Goal: Task Accomplishment & Management: Use online tool/utility

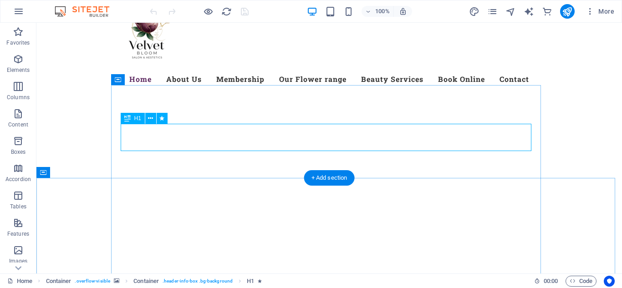
scroll to position [91, 0]
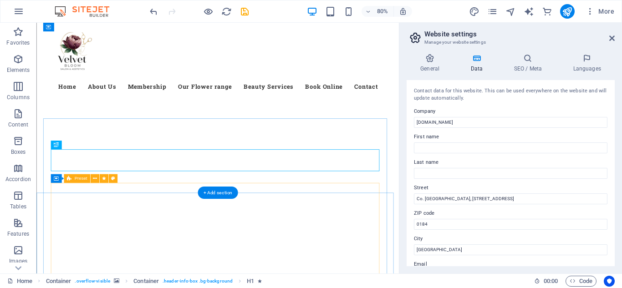
scroll to position [61, 0]
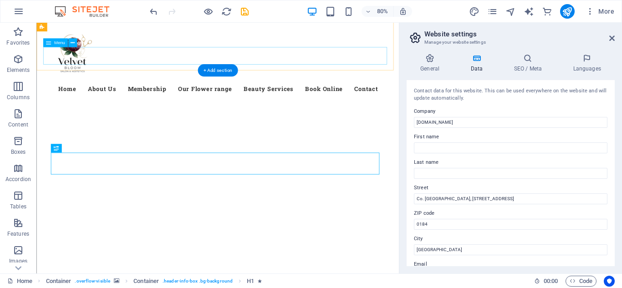
click at [356, 95] on nav "Home About Us Membership Our Flower range Beauty Services Book Online Contact" at bounding box center [263, 106] width 430 height 22
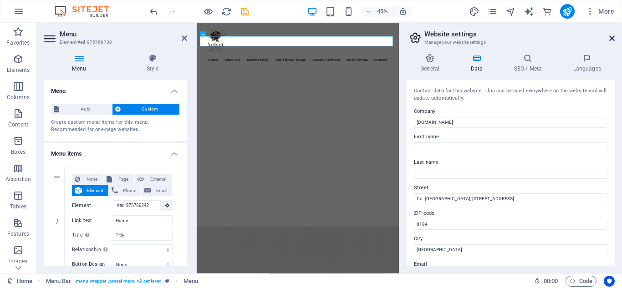
click at [613, 39] on icon at bounding box center [612, 38] width 5 height 7
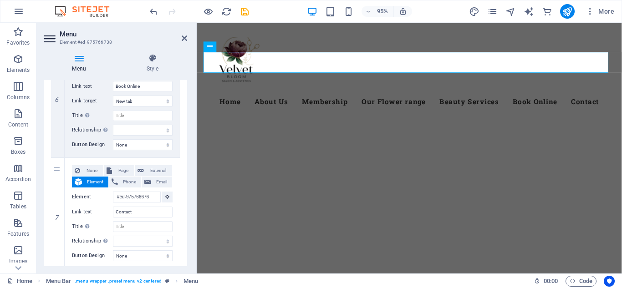
scroll to position [718, 0]
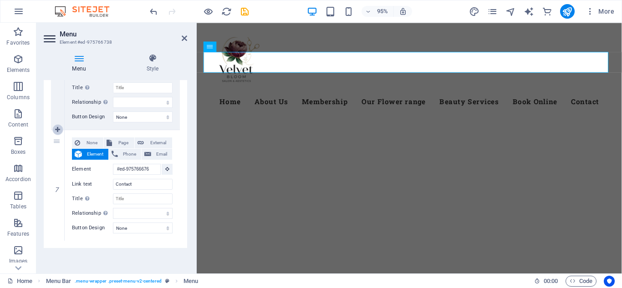
click at [62, 129] on link at bounding box center [57, 129] width 11 height 11
select select
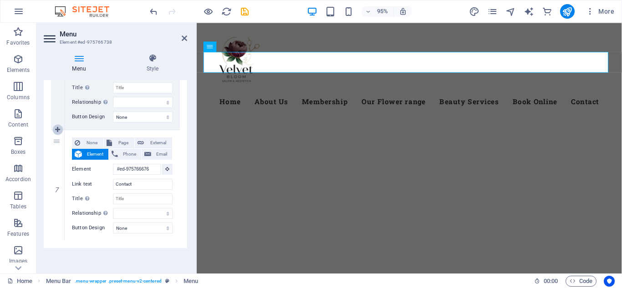
select select
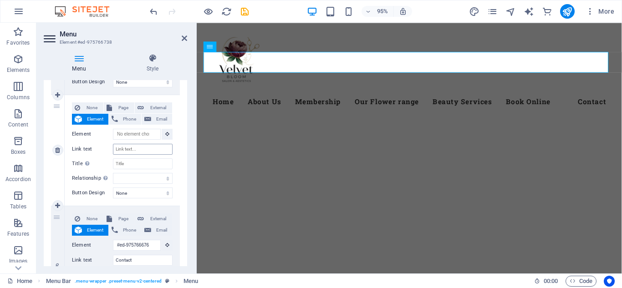
scroll to position [753, 0]
click at [138, 150] on input "Link text" at bounding box center [143, 149] width 60 height 11
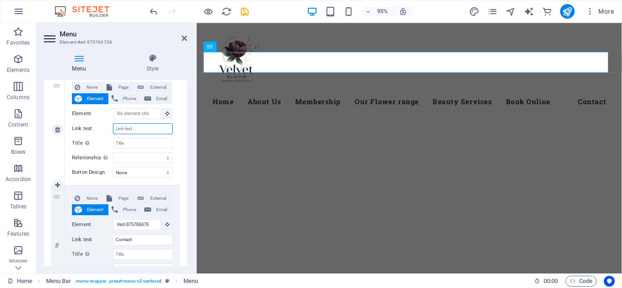
scroll to position [775, 0]
type input "Va"
select select
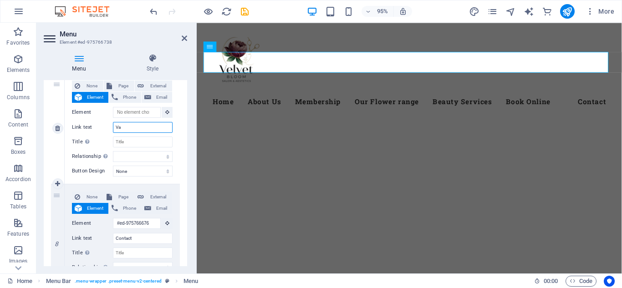
select select
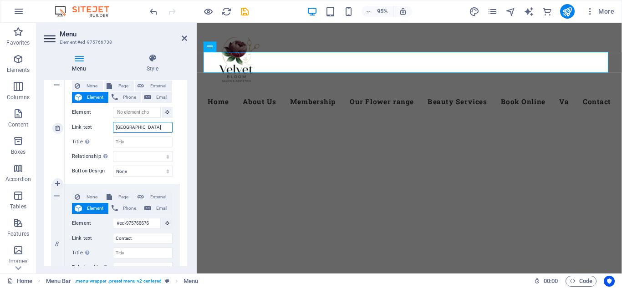
type input "Vavanies"
select select
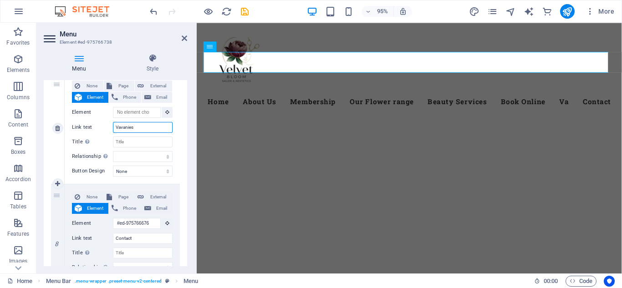
select select
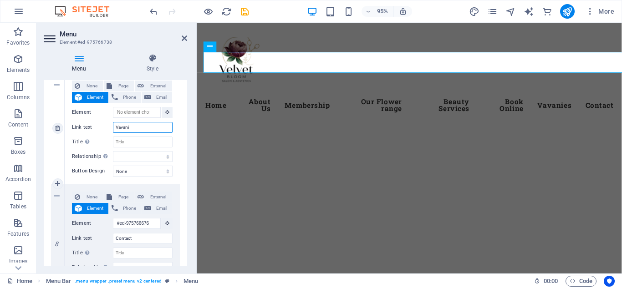
type input "Vavan"
select select
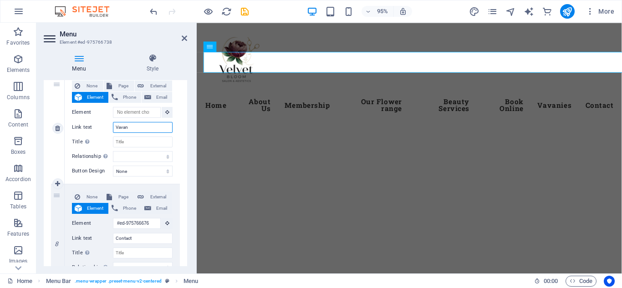
select select
type input "Vav"
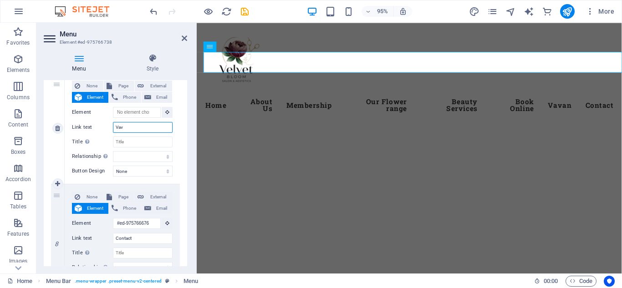
select select
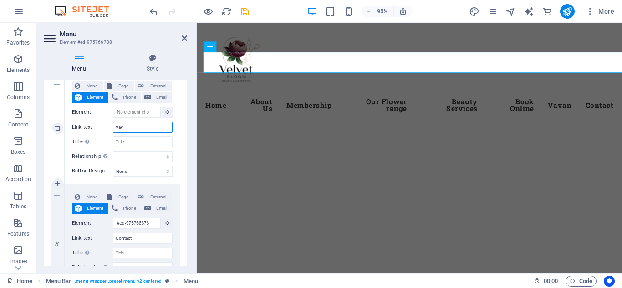
select select
type input "Va"
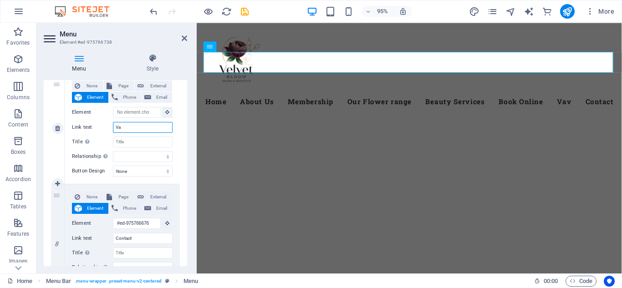
select select
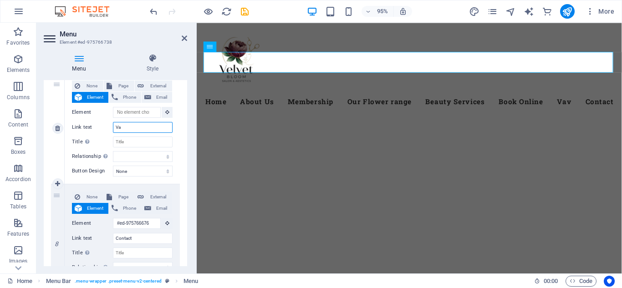
select select
type input "Vacan"
select select
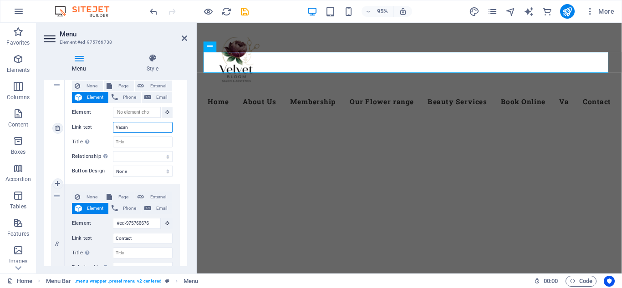
select select
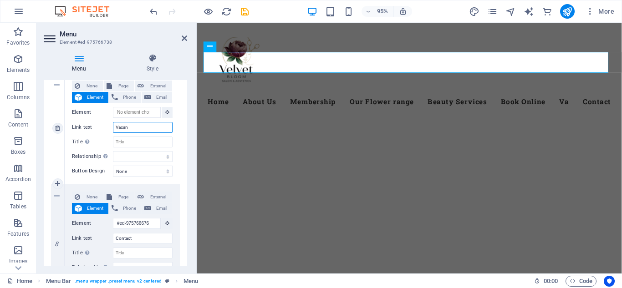
select select
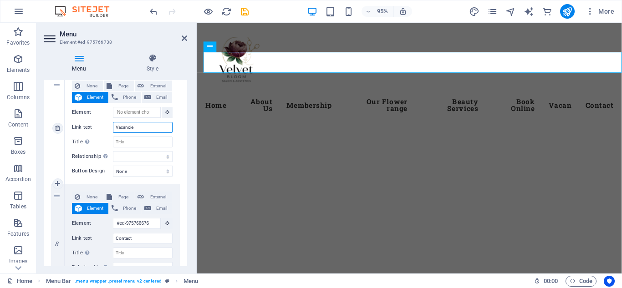
type input "Vacancies"
select select
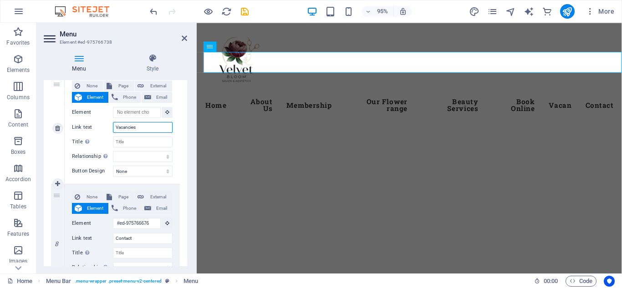
select select
type input "Vacancies"
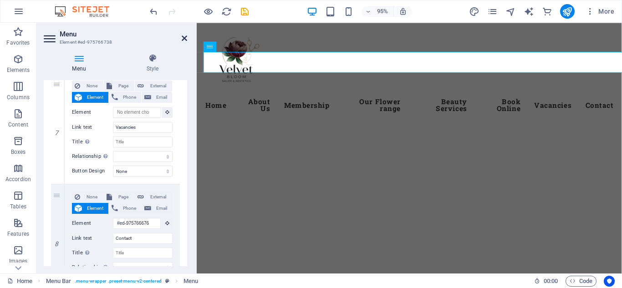
click at [184, 40] on icon at bounding box center [184, 38] width 5 height 7
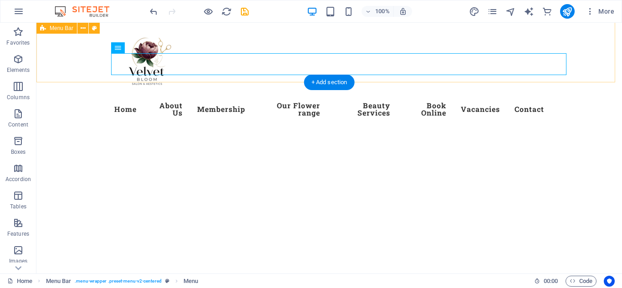
click at [588, 66] on div "Menu Home About Us Membership Our Flower range Beauty Services Book Online Vaca…" at bounding box center [329, 76] width 586 height 109
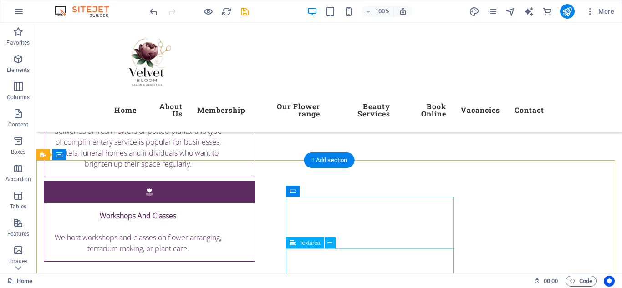
scroll to position [3092, 0]
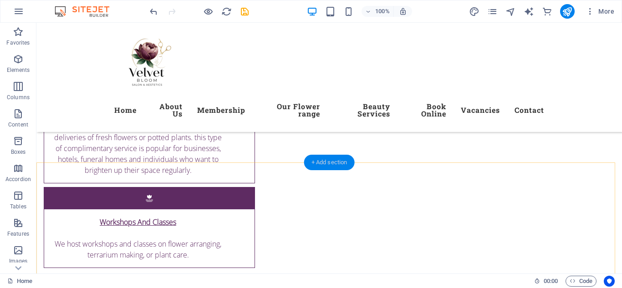
click at [331, 168] on div "+ Add section" at bounding box center [329, 162] width 51 height 15
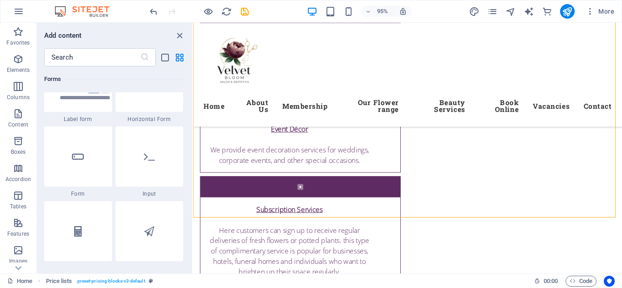
scroll to position [6843, 0]
click at [82, 150] on icon at bounding box center [78, 155] width 12 height 12
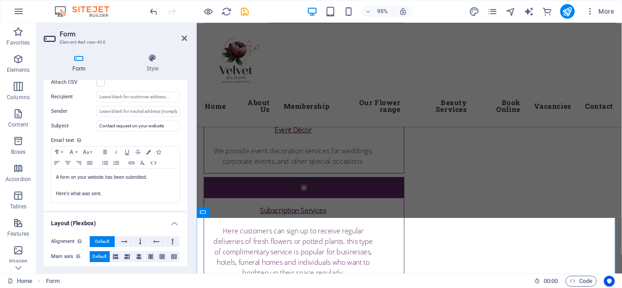
scroll to position [323, 0]
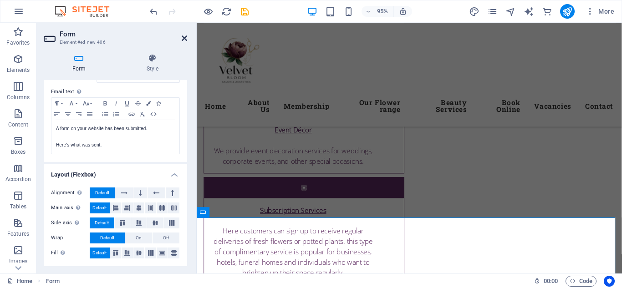
click at [183, 40] on icon at bounding box center [184, 38] width 5 height 7
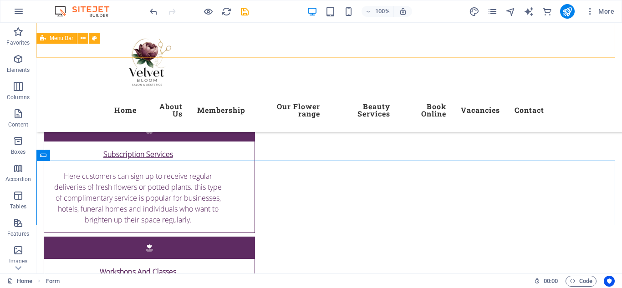
scroll to position [3091, 0]
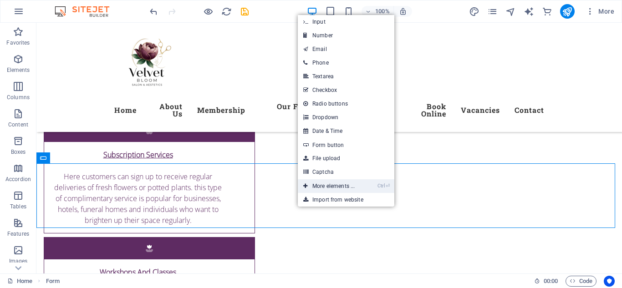
click at [329, 190] on link "Ctrl ⏎ More elements ..." at bounding box center [329, 187] width 62 height 14
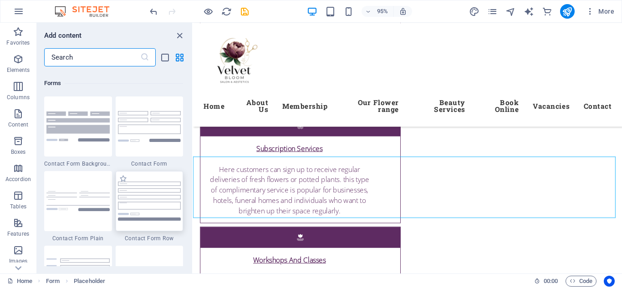
scroll to position [6648, 0]
click at [151, 125] on img at bounding box center [149, 127] width 63 height 31
click at [193, 125] on div "Drag here to replace the existing content. Press “Ctrl” if you want to create a…" at bounding box center [407, 148] width 429 height 251
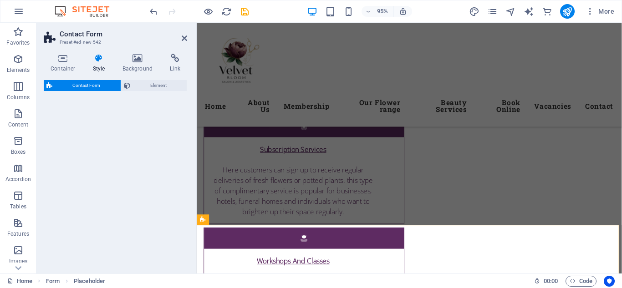
select select "rem"
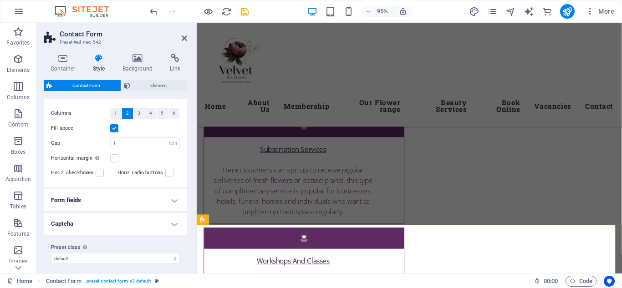
scroll to position [178, 0]
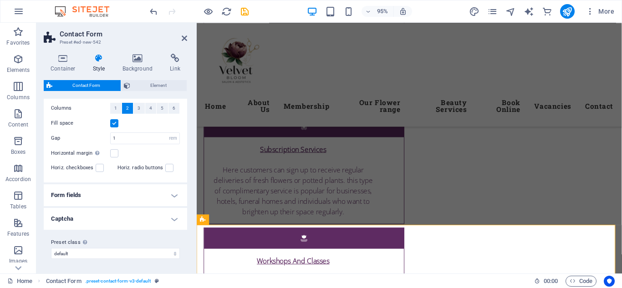
click at [170, 194] on h4 "Form fields" at bounding box center [116, 196] width 144 height 22
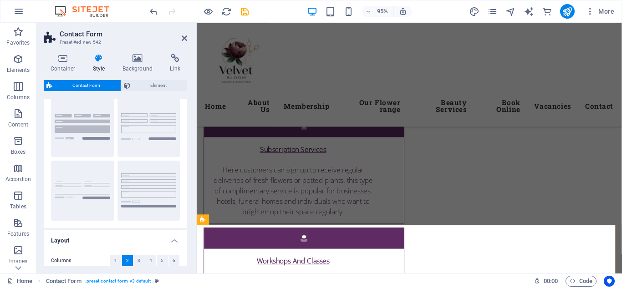
scroll to position [0, 0]
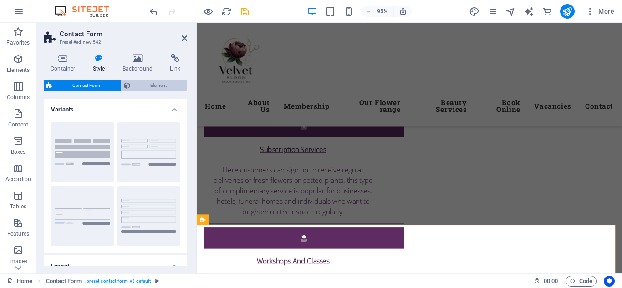
click at [148, 87] on span "Element" at bounding box center [158, 85] width 51 height 11
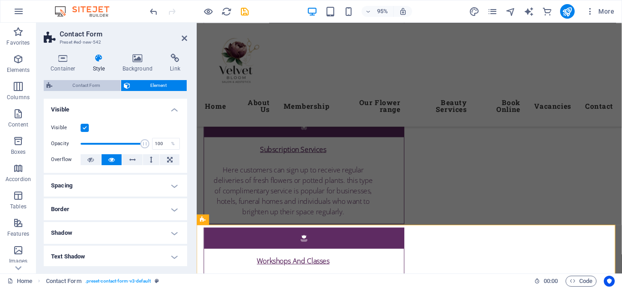
click at [103, 82] on span "Contact Form" at bounding box center [86, 85] width 63 height 11
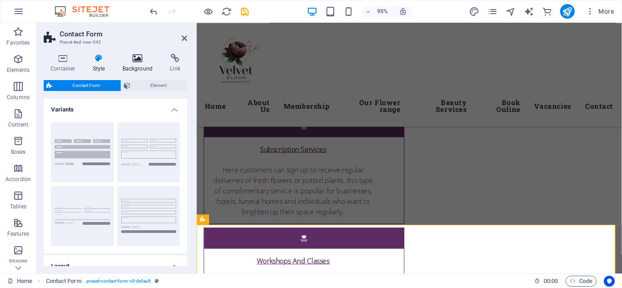
click at [137, 62] on icon at bounding box center [138, 58] width 44 height 9
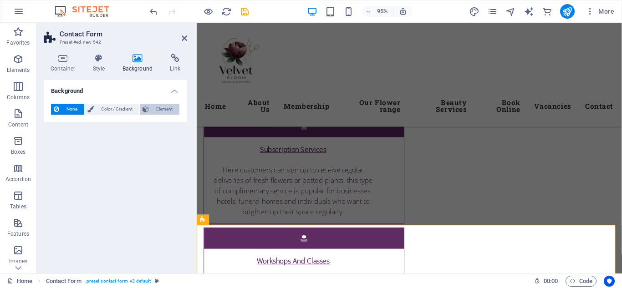
click at [160, 106] on span "Element" at bounding box center [164, 109] width 25 height 11
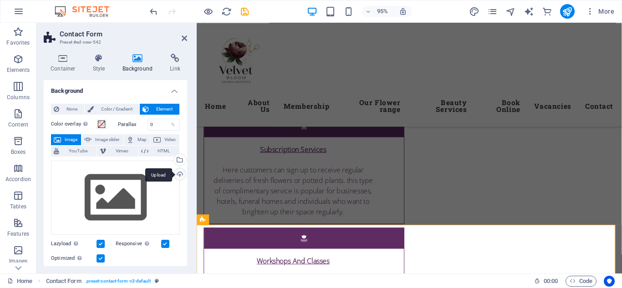
click at [180, 176] on div "Upload" at bounding box center [179, 176] width 14 height 14
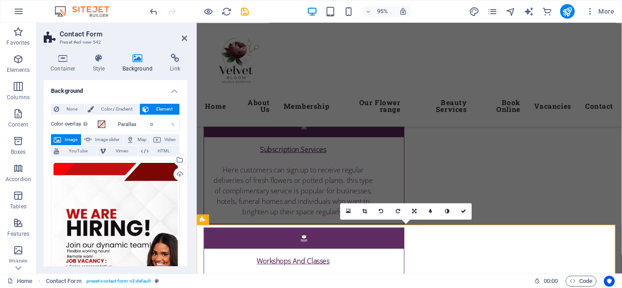
click at [443, 15] on div "95% More" at bounding box center [383, 11] width 470 height 15
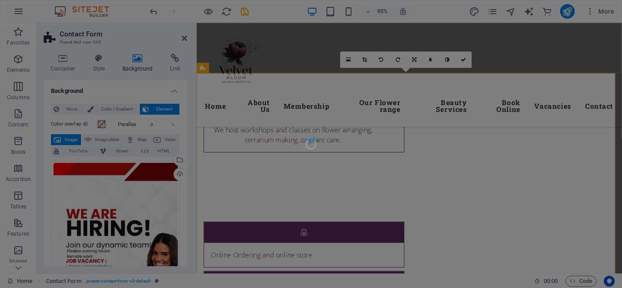
scroll to position [3254, 0]
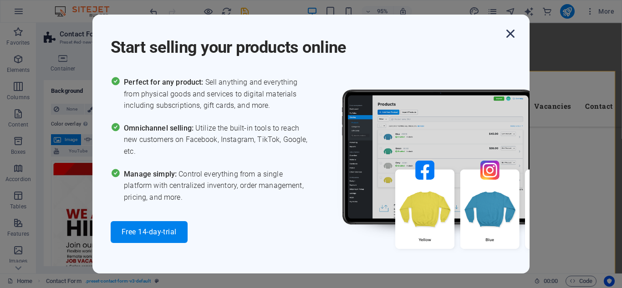
click at [510, 33] on icon "button" at bounding box center [511, 34] width 16 height 16
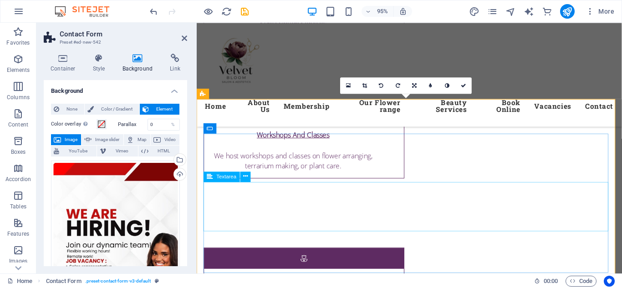
scroll to position [3224, 0]
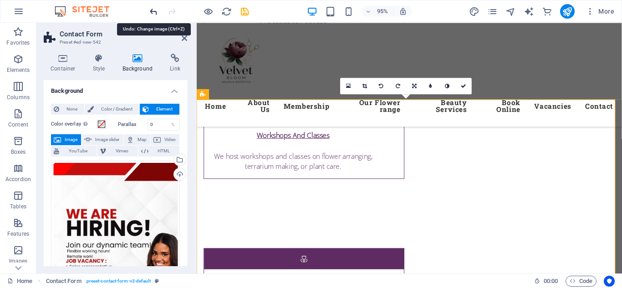
click at [154, 13] on icon "undo" at bounding box center [154, 11] width 10 height 10
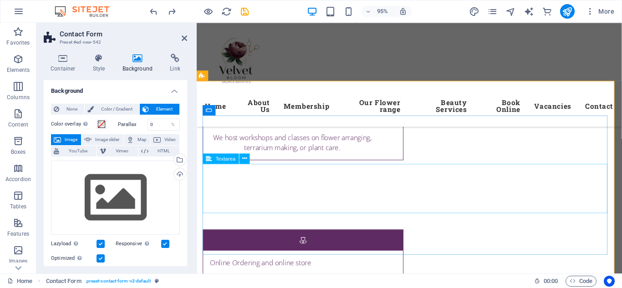
scroll to position [3243, 0]
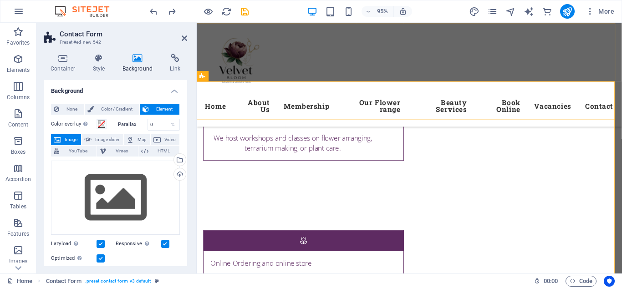
click at [311, 63] on div "Menu Home About Us Membership Our Flower range Beauty Services Book Online Vaca…" at bounding box center [421, 77] width 448 height 109
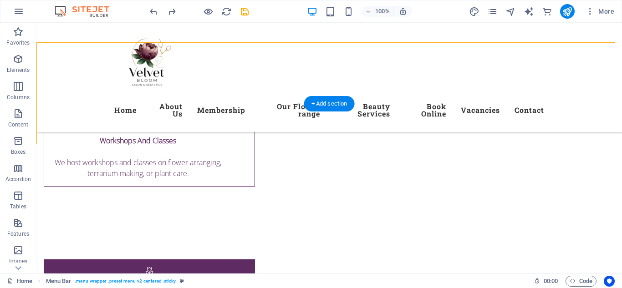
scroll to position [3206, 0]
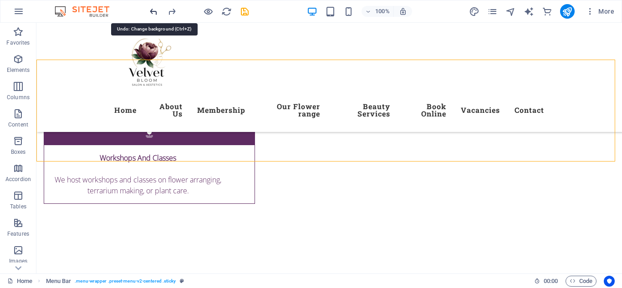
click at [155, 14] on icon "undo" at bounding box center [154, 11] width 10 height 10
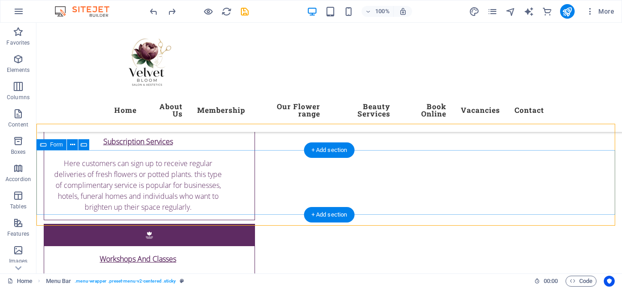
scroll to position [3104, 0]
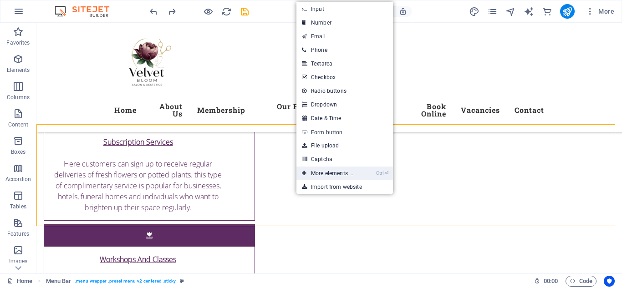
click at [326, 174] on link "Ctrl ⏎ More elements ..." at bounding box center [328, 174] width 62 height 14
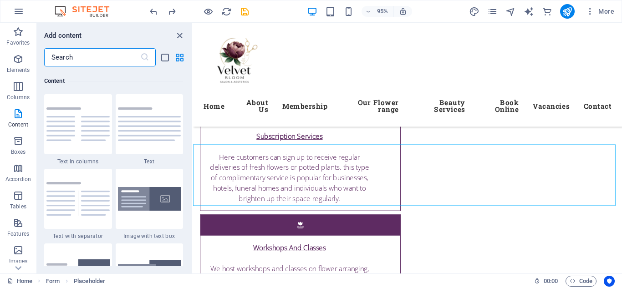
scroll to position [1593, 0]
click at [145, 204] on img at bounding box center [149, 199] width 63 height 24
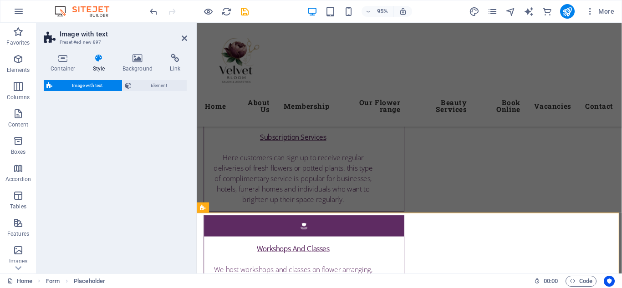
select select "rem"
select select "px"
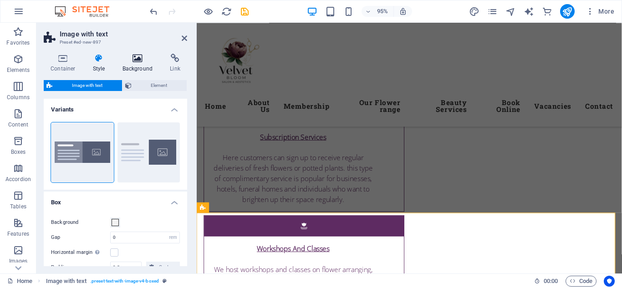
click at [143, 66] on h4 "Background" at bounding box center [140, 63] width 48 height 19
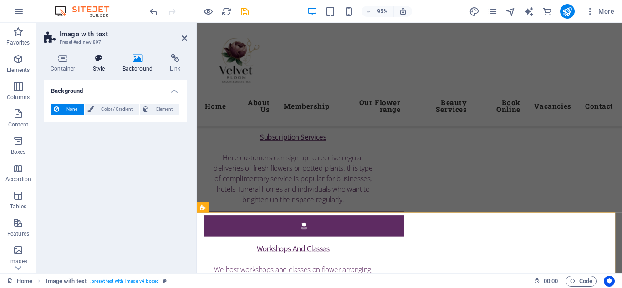
click at [92, 66] on h4 "Style" at bounding box center [101, 63] width 30 height 19
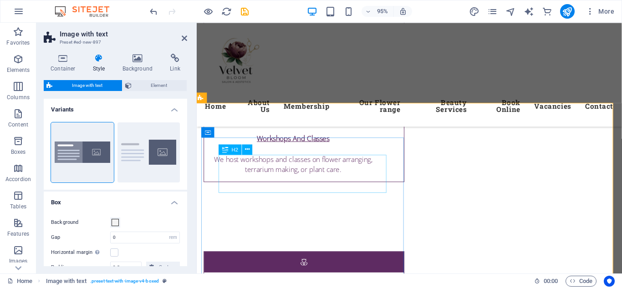
scroll to position [3222, 0]
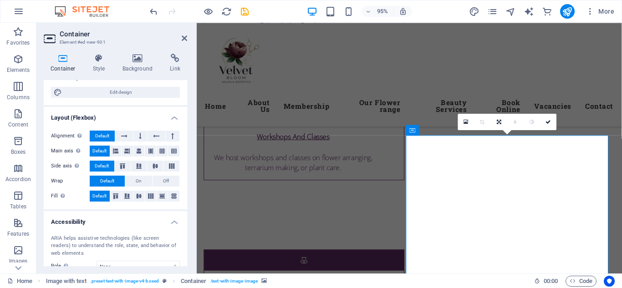
scroll to position [0, 0]
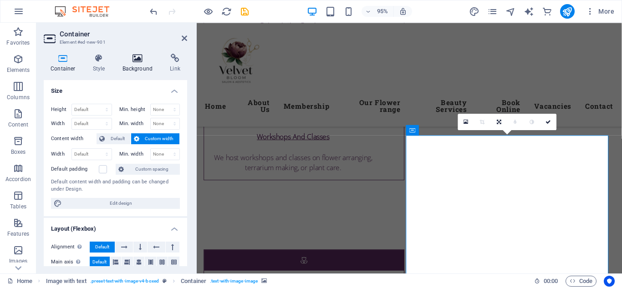
click at [132, 59] on icon at bounding box center [138, 58] width 44 height 9
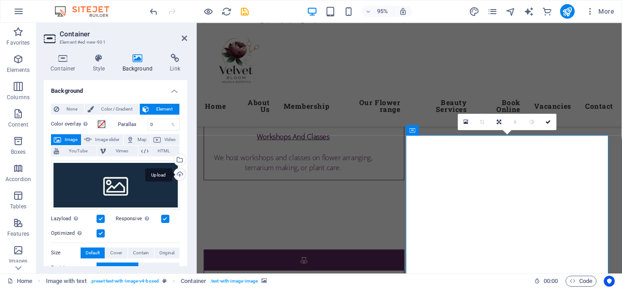
click at [179, 175] on div "Upload" at bounding box center [179, 176] width 14 height 14
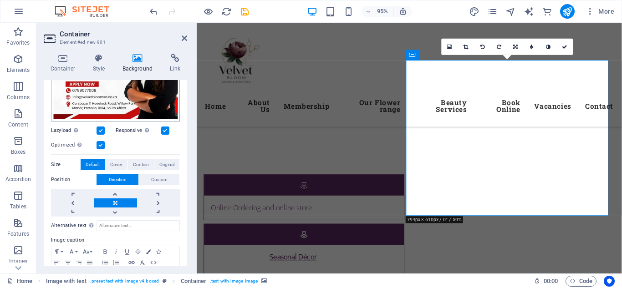
scroll to position [220, 0]
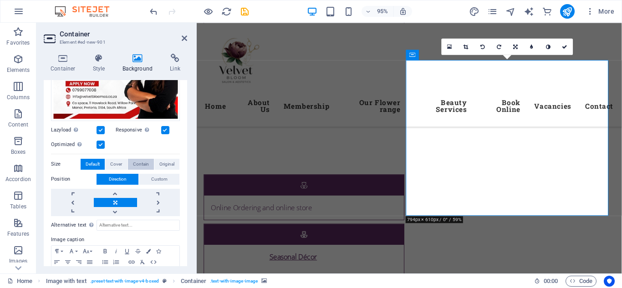
click at [145, 160] on span "Contain" at bounding box center [141, 164] width 16 height 11
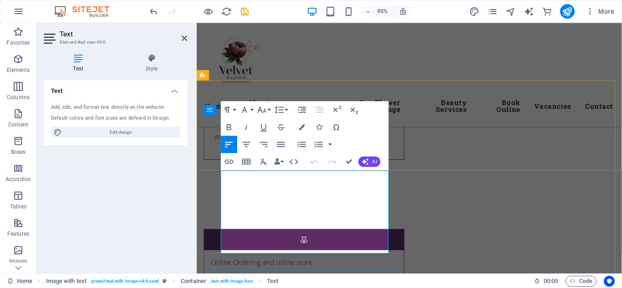
scroll to position [3243, 0]
drag, startPoint x: 333, startPoint y: 206, endPoint x: 357, endPoint y: 170, distance: 43.1
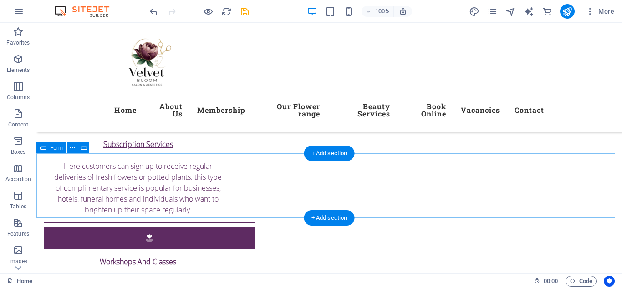
scroll to position [3101, 0]
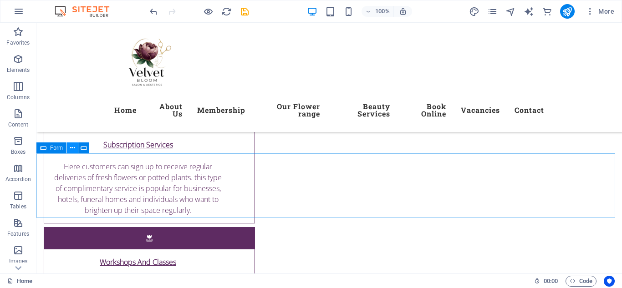
click at [72, 151] on icon at bounding box center [72, 149] width 5 height 10
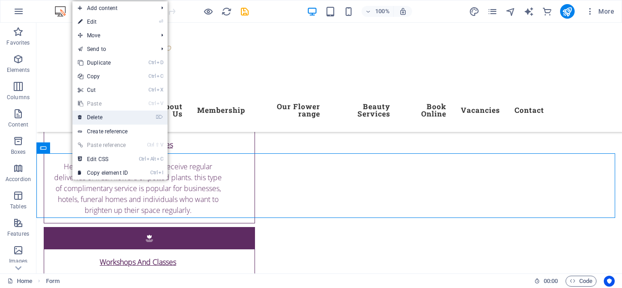
click at [109, 119] on link "⌦ Delete" at bounding box center [102, 118] width 61 height 14
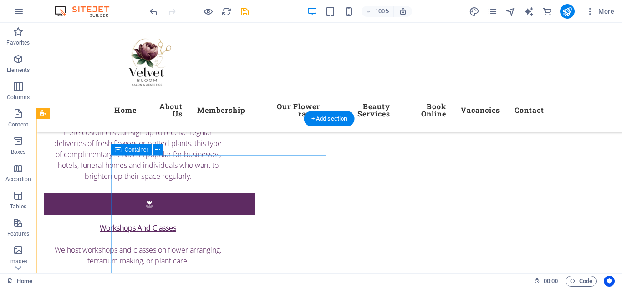
scroll to position [3136, 0]
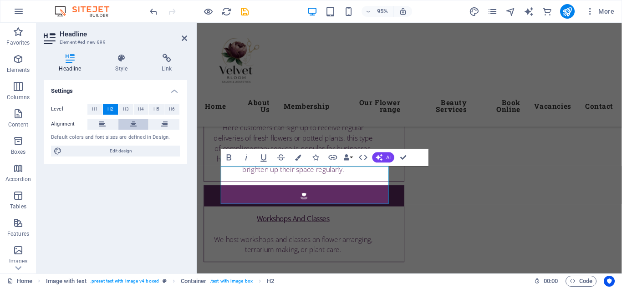
click at [128, 128] on button at bounding box center [133, 124] width 31 height 11
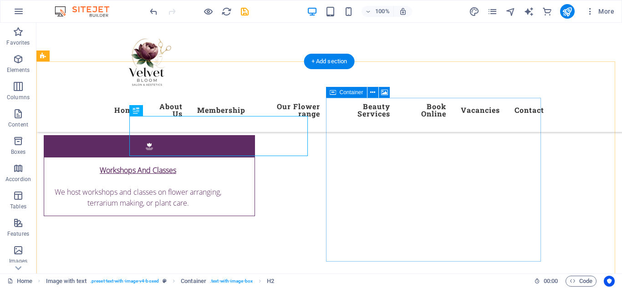
scroll to position [3193, 0]
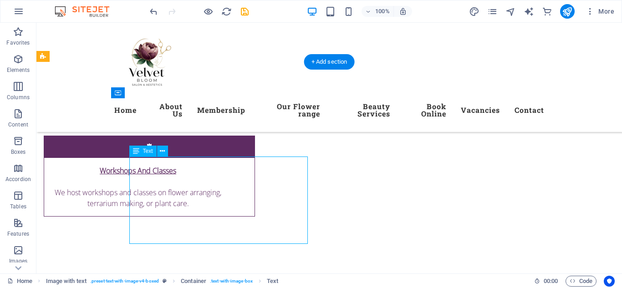
click at [119, 249] on div "Co. [GEOGRAPHIC_DATA][STREET_ADDRESS] 079 907 7008 or 073 337 6595 [EMAIL_ADDRE…" at bounding box center [329, 47] width 586 height 6435
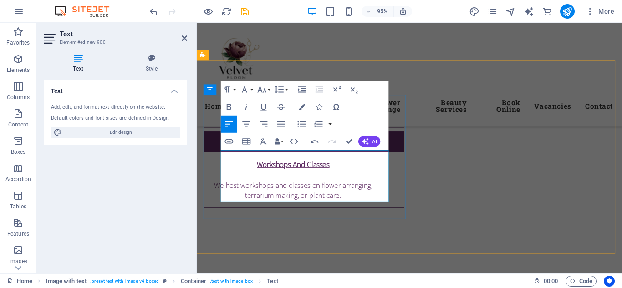
drag, startPoint x: 293, startPoint y: 194, endPoint x: 277, endPoint y: 207, distance: 21.4
drag, startPoint x: 336, startPoint y: 207, endPoint x: 213, endPoint y: 154, distance: 133.7
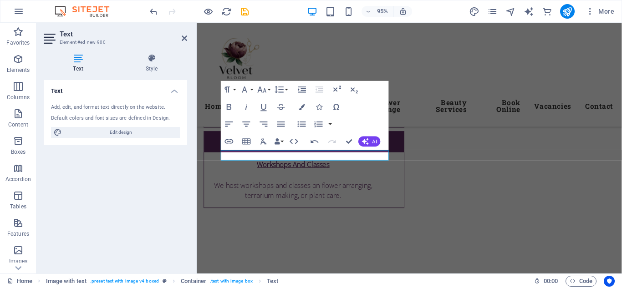
click at [179, 256] on div "Text Add, edit, and format text directly on the website. Default colors and fon…" at bounding box center [116, 173] width 144 height 186
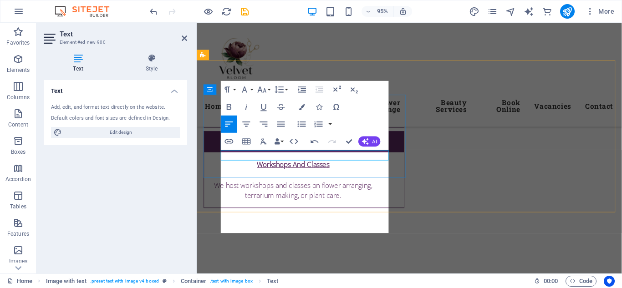
scroll to position [1396, 1]
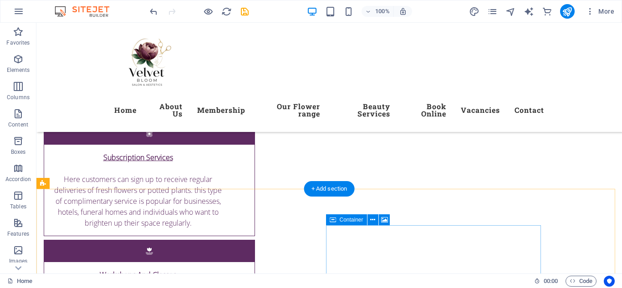
scroll to position [3105, 0]
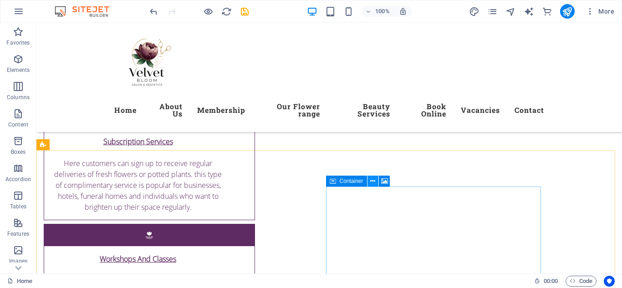
click at [374, 181] on icon at bounding box center [372, 182] width 5 height 10
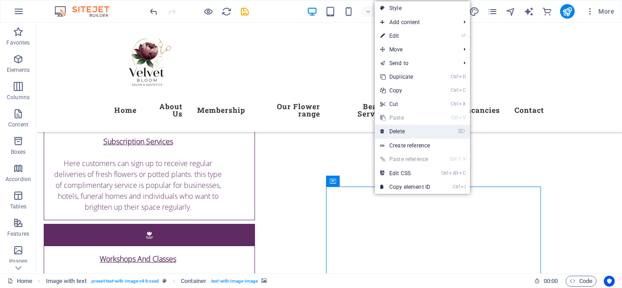
click at [408, 131] on link "⌦ Delete" at bounding box center [405, 132] width 61 height 14
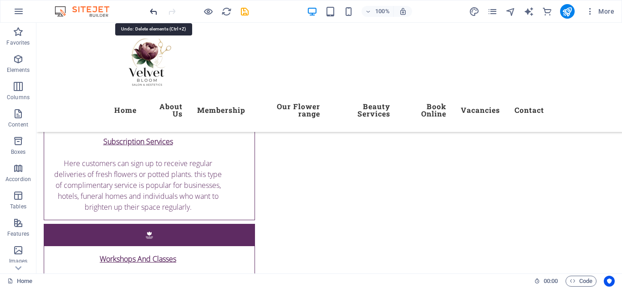
click at [154, 10] on icon "undo" at bounding box center [154, 11] width 10 height 10
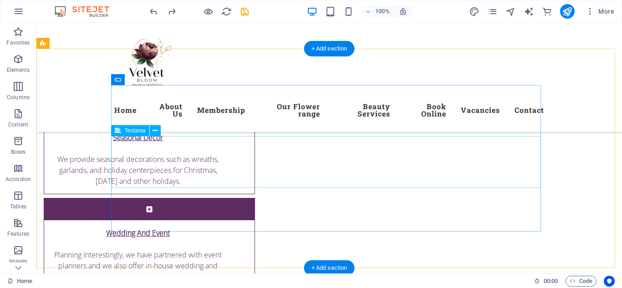
scroll to position [3433, 0]
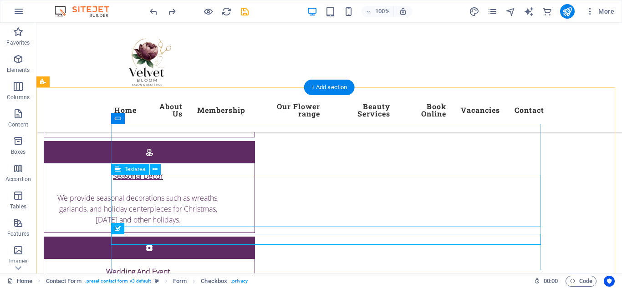
scroll to position [3393, 0]
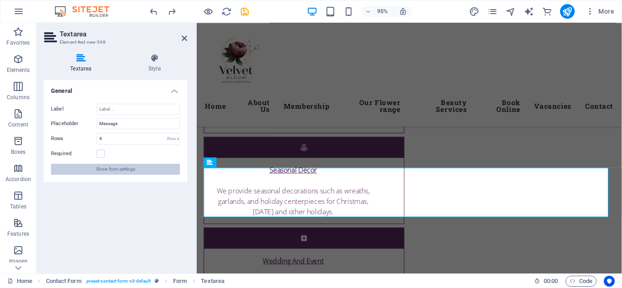
click at [132, 172] on span "Show form settings" at bounding box center [115, 169] width 39 height 11
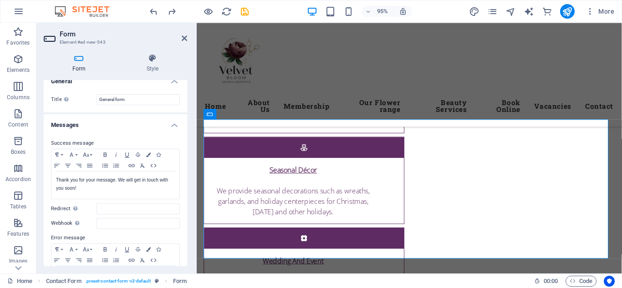
scroll to position [0, 0]
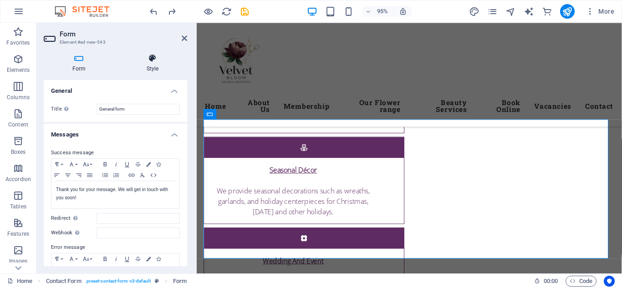
click at [154, 64] on h4 "Style" at bounding box center [152, 63] width 69 height 19
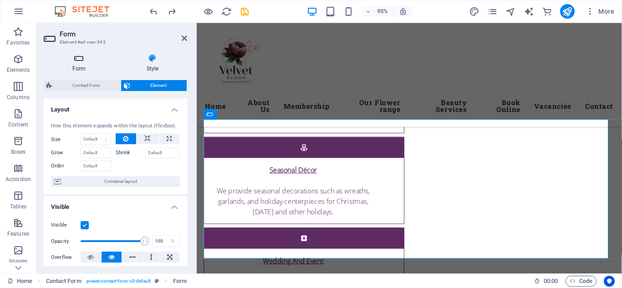
click at [79, 68] on h4 "Form" at bounding box center [81, 63] width 74 height 19
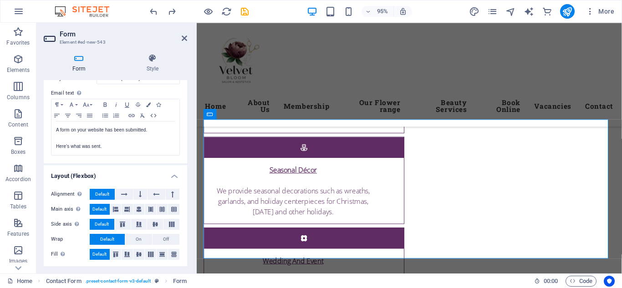
scroll to position [323, 0]
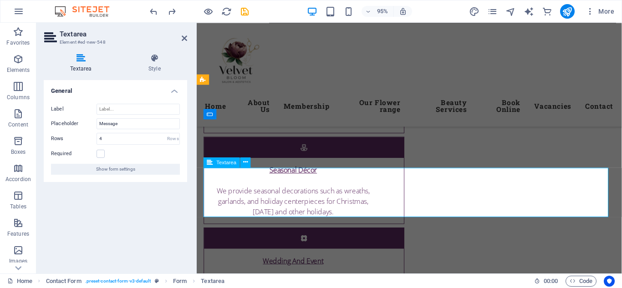
click at [243, 164] on icon at bounding box center [245, 162] width 5 height 9
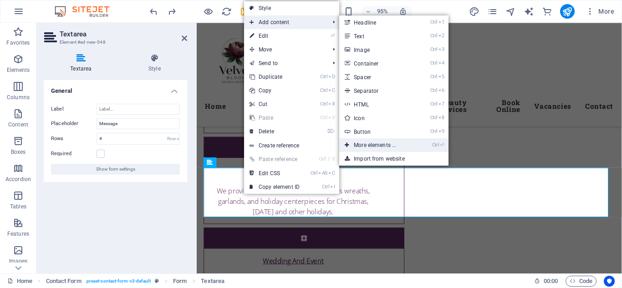
click at [366, 144] on link "Ctrl ⏎ More elements ..." at bounding box center [376, 146] width 75 height 14
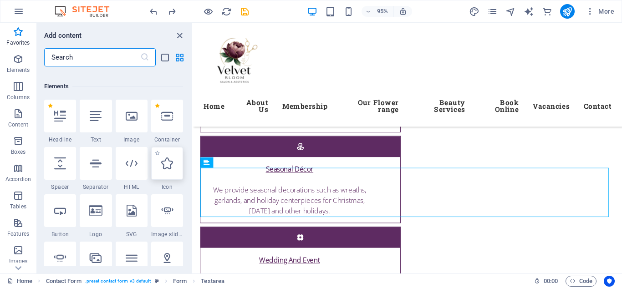
scroll to position [89, 0]
click at [59, 217] on icon at bounding box center [60, 212] width 12 height 12
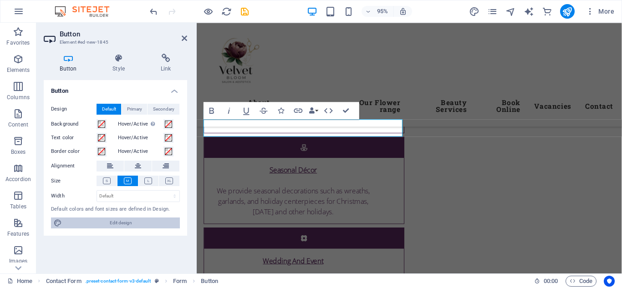
click at [128, 223] on span "Edit design" at bounding box center [121, 223] width 113 height 11
select select "ease-in-out"
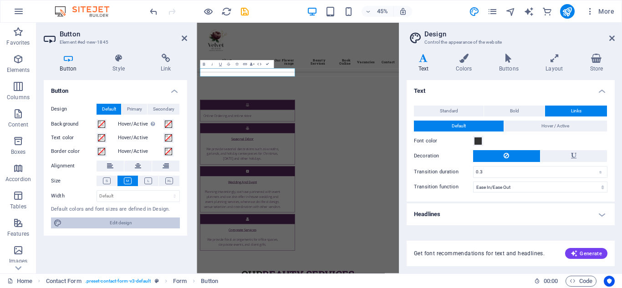
scroll to position [3497, 0]
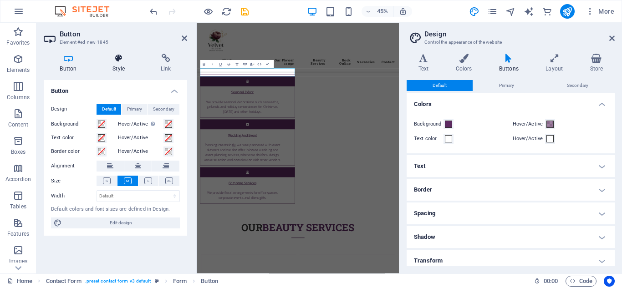
click at [115, 64] on h4 "Style" at bounding box center [121, 63] width 48 height 19
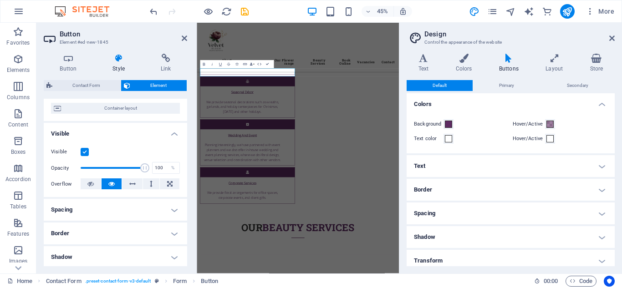
scroll to position [0, 0]
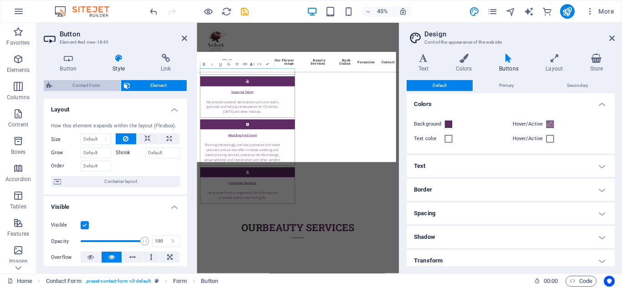
click at [88, 87] on span "Contact Form" at bounding box center [86, 85] width 63 height 11
select select "rem"
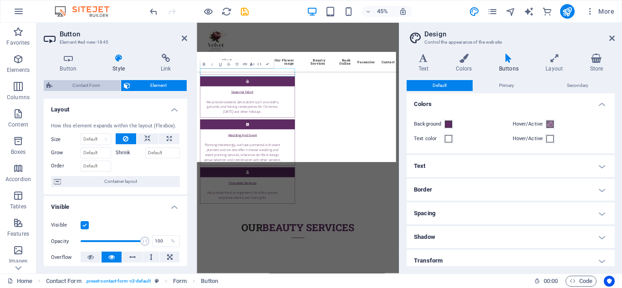
select select "rem"
select select "px"
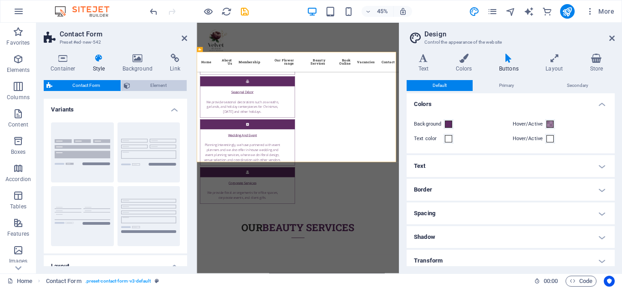
click at [140, 87] on span "Element" at bounding box center [158, 85] width 51 height 11
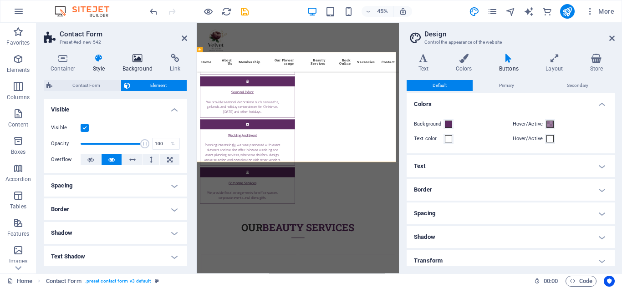
click at [140, 69] on h4 "Background" at bounding box center [140, 63] width 48 height 19
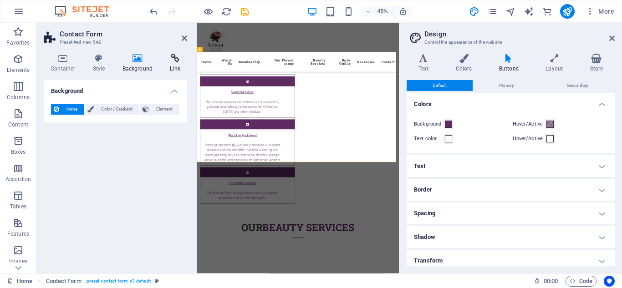
click at [174, 64] on h4 "Link" at bounding box center [175, 63] width 24 height 19
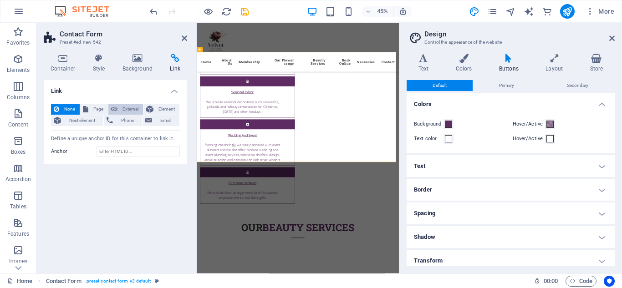
click at [128, 110] on span "External" at bounding box center [130, 109] width 20 height 11
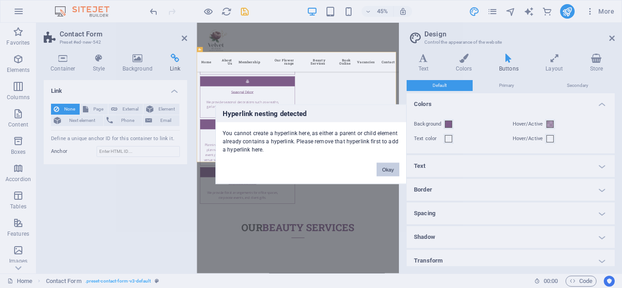
click at [384, 169] on button "Okay" at bounding box center [388, 170] width 23 height 14
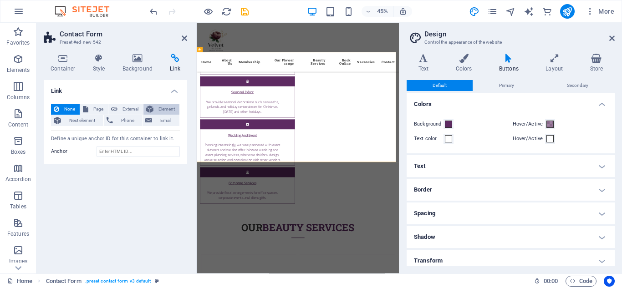
click at [162, 110] on span "Element" at bounding box center [166, 109] width 21 height 11
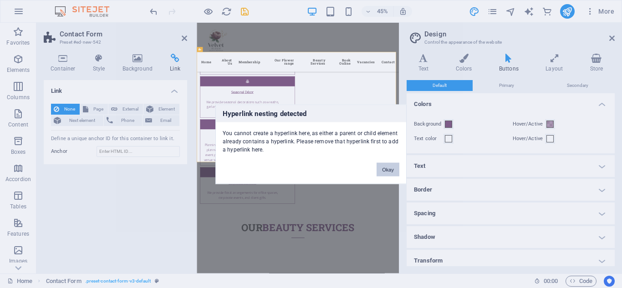
click at [384, 168] on button "Okay" at bounding box center [388, 170] width 23 height 14
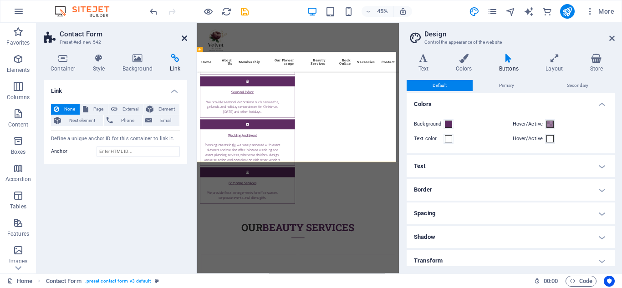
click at [182, 39] on icon at bounding box center [184, 38] width 5 height 7
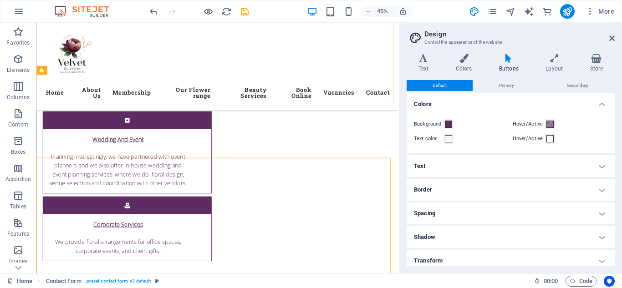
scroll to position [3393, 0]
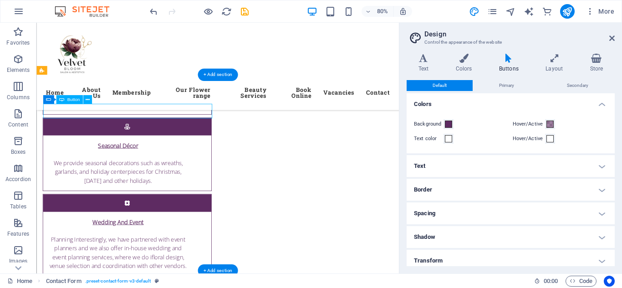
select select
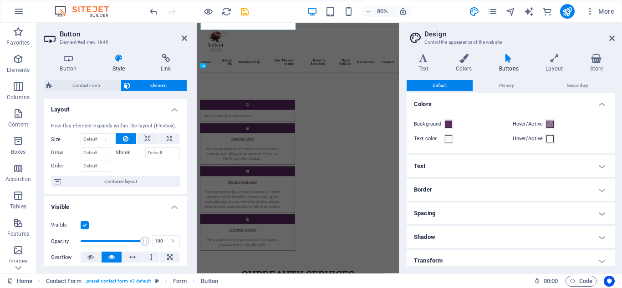
scroll to position [3497, 0]
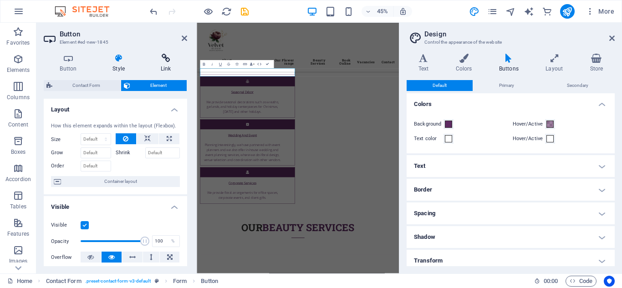
click at [163, 63] on h4 "Link" at bounding box center [165, 63] width 43 height 19
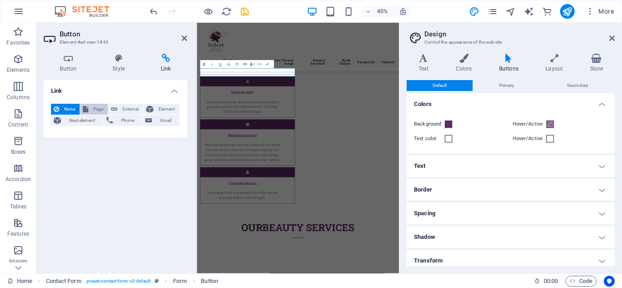
click at [93, 111] on span "Page" at bounding box center [98, 109] width 14 height 11
select select
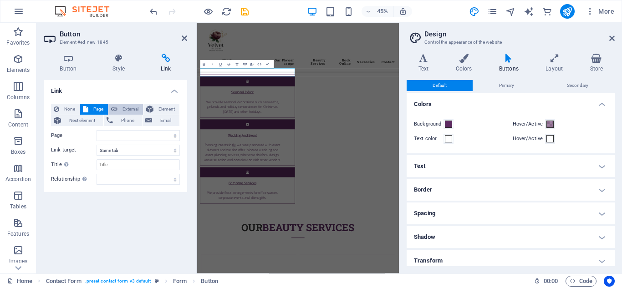
click at [118, 108] on button "External" at bounding box center [125, 109] width 35 height 11
select select "blank"
click at [149, 109] on icon at bounding box center [149, 109] width 7 height 11
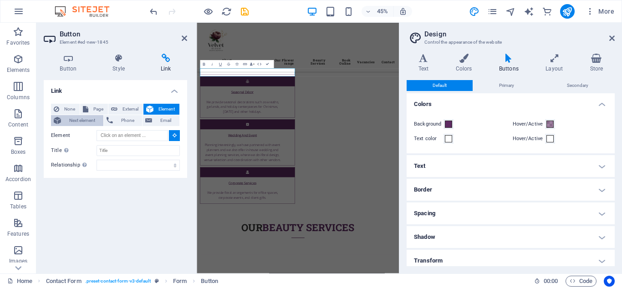
click at [87, 120] on span "Next element" at bounding box center [82, 120] width 37 height 11
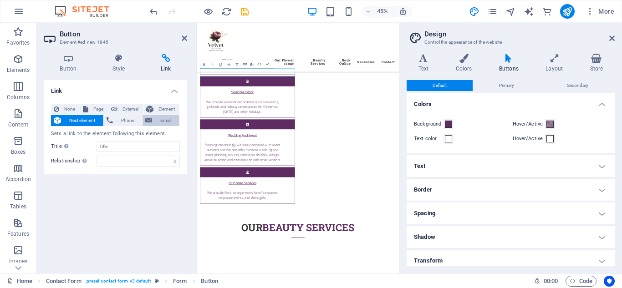
click at [149, 119] on icon at bounding box center [148, 120] width 7 height 11
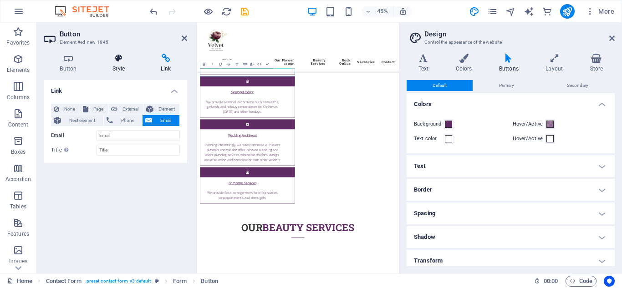
click at [119, 69] on h4 "Style" at bounding box center [121, 63] width 48 height 19
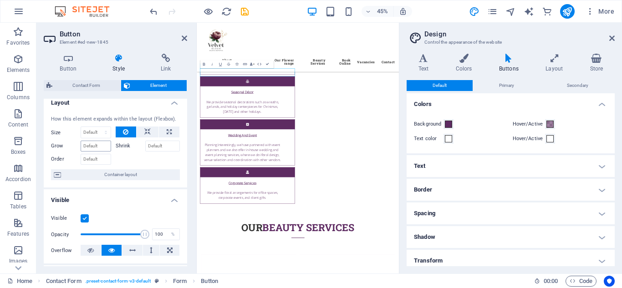
scroll to position [0, 0]
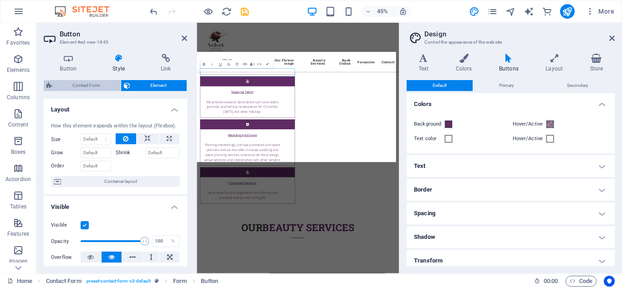
click at [89, 86] on span "Contact Form" at bounding box center [86, 85] width 63 height 11
select select "rem"
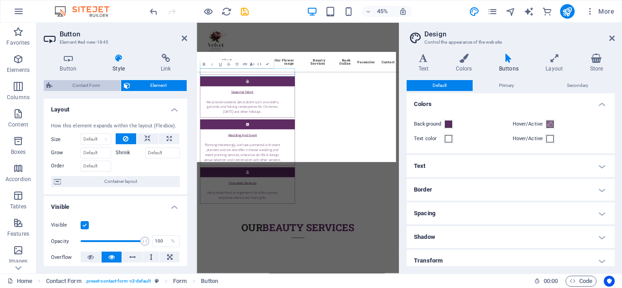
select select "rem"
select select "px"
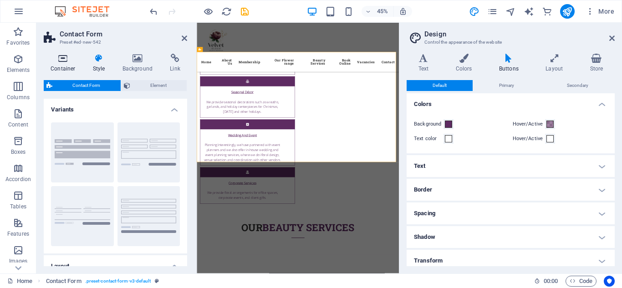
click at [67, 64] on h4 "Container" at bounding box center [65, 63] width 42 height 19
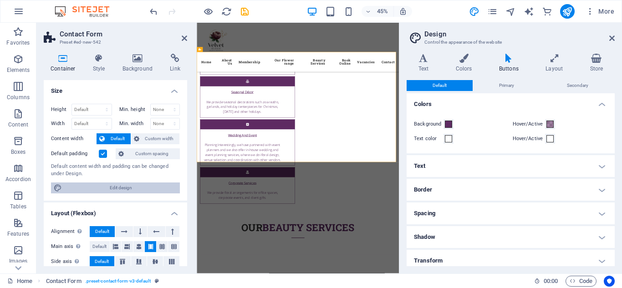
click at [114, 189] on span "Edit design" at bounding box center [121, 188] width 113 height 11
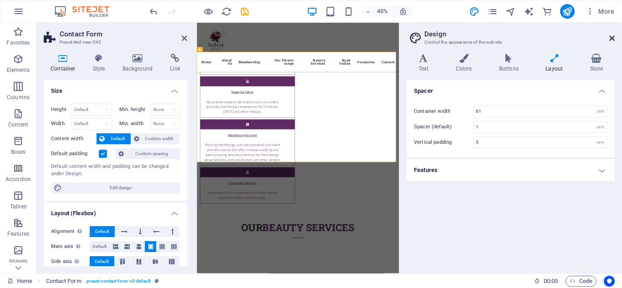
click at [611, 38] on icon at bounding box center [612, 38] width 5 height 7
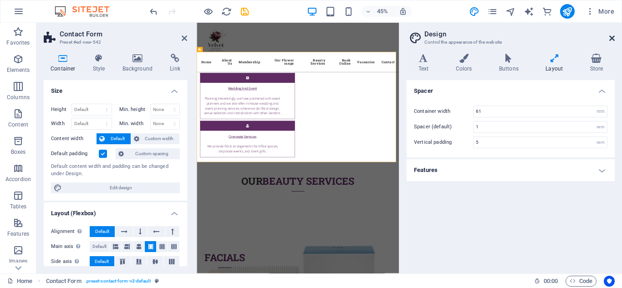
scroll to position [3393, 0]
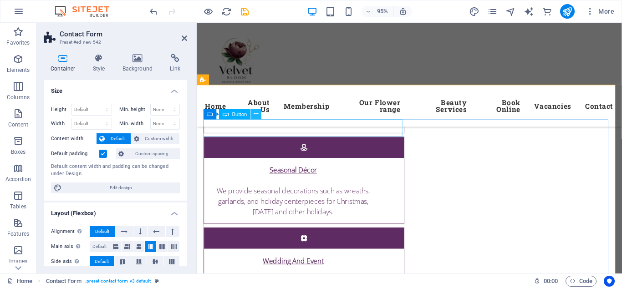
click at [256, 114] on icon at bounding box center [256, 113] width 5 height 9
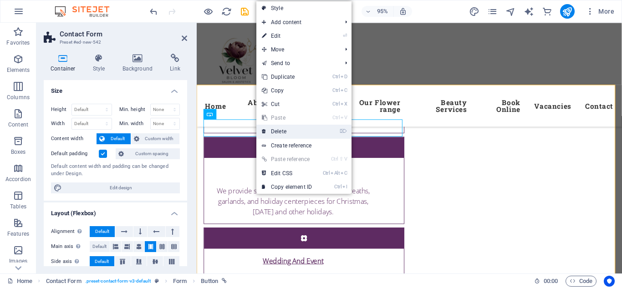
click at [285, 130] on link "⌦ Delete" at bounding box center [287, 132] width 61 height 14
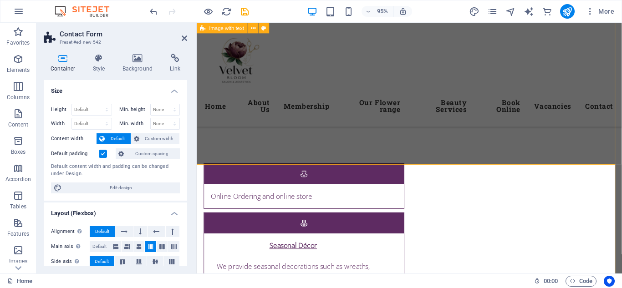
scroll to position [3314, 0]
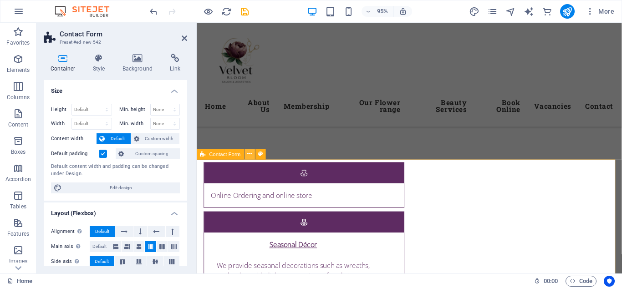
click at [249, 157] on icon at bounding box center [249, 154] width 5 height 9
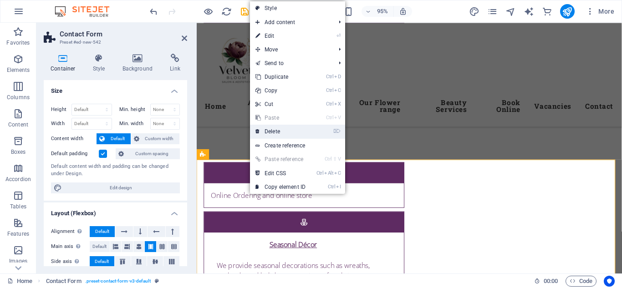
click at [282, 133] on link "⌦ Delete" at bounding box center [280, 132] width 61 height 14
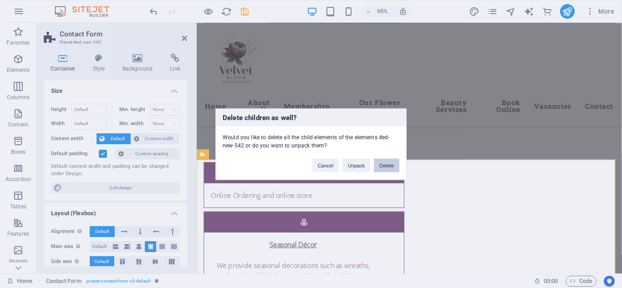
click at [388, 166] on button "Delete" at bounding box center [387, 166] width 26 height 14
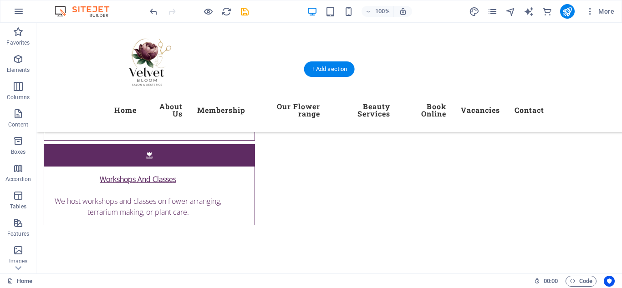
scroll to position [3186, 0]
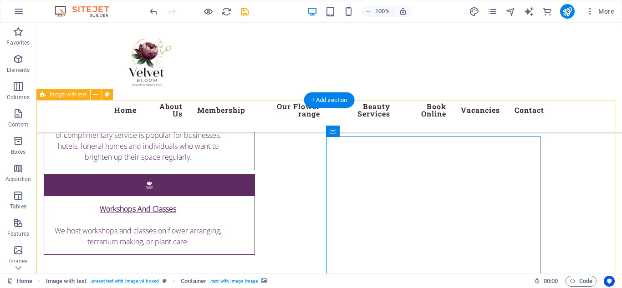
scroll to position [3154, 0]
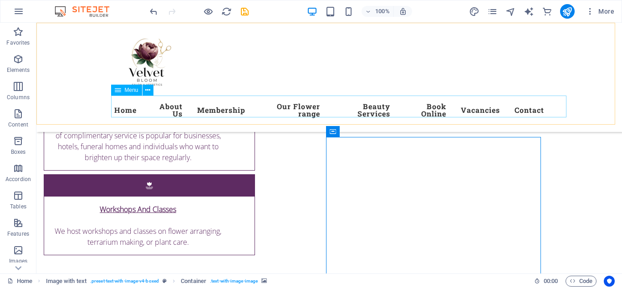
click at [490, 109] on nav "Home About Us Membership Our Flower range Beauty Services Book Online Vacancies…" at bounding box center [329, 110] width 430 height 29
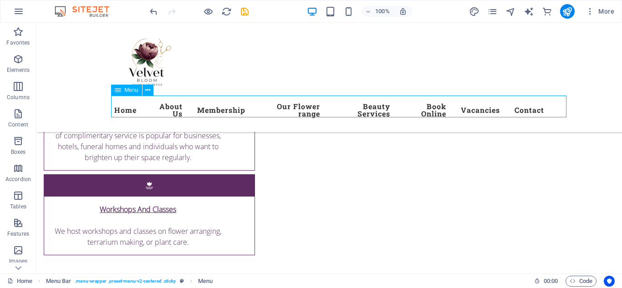
click at [490, 109] on nav "Home About Us Membership Our Flower range Beauty Services Book Online Vacancies…" at bounding box center [329, 110] width 430 height 29
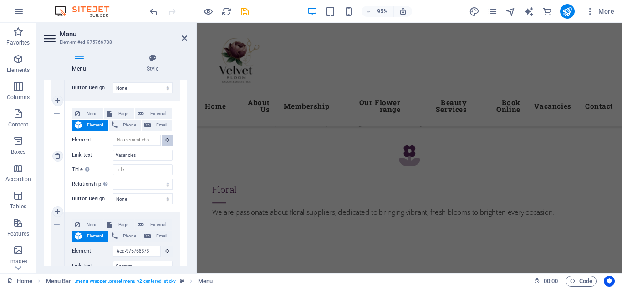
scroll to position [2924, 0]
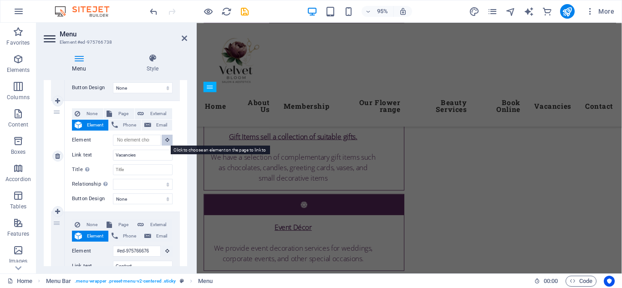
click at [165, 139] on icon at bounding box center [167, 140] width 4 height 5
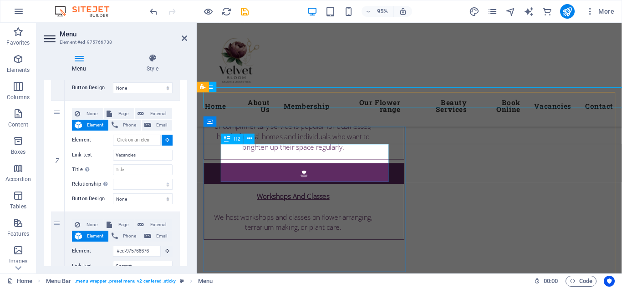
scroll to position [3127, 0]
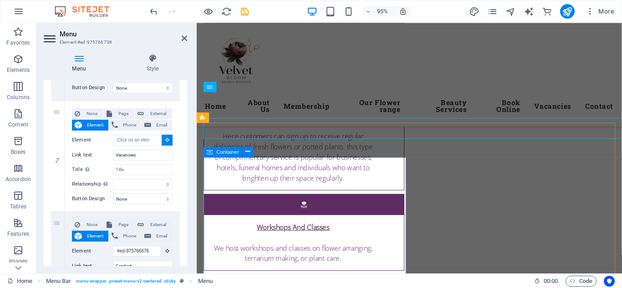
select select
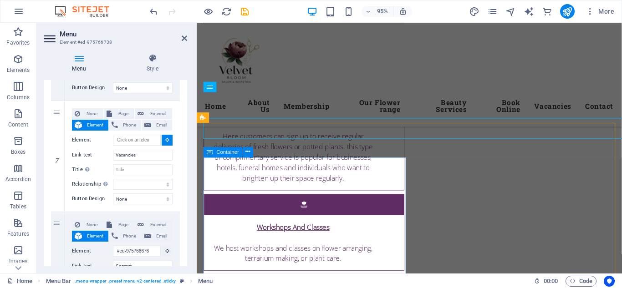
select select
type input "#ed-new-898"
select select
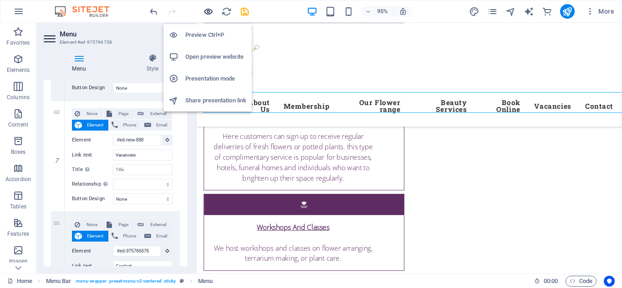
click at [211, 13] on icon "button" at bounding box center [208, 11] width 10 height 10
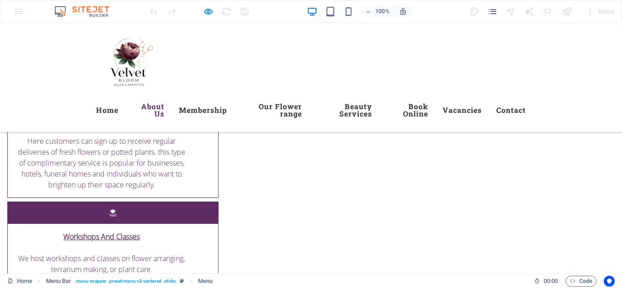
click at [159, 103] on link "About Us" at bounding box center [148, 110] width 31 height 29
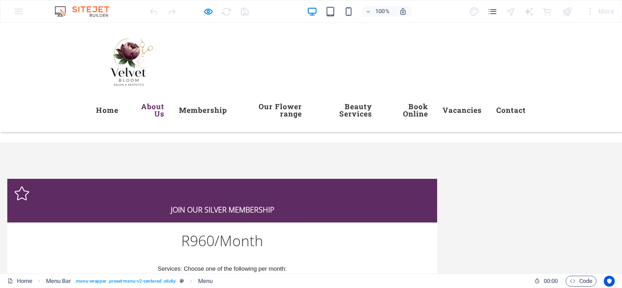
scroll to position [700, 0]
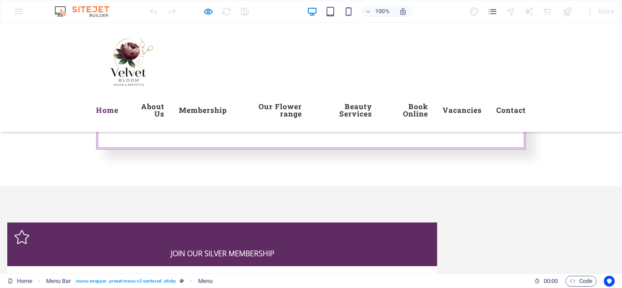
click at [111, 106] on link "Home" at bounding box center [107, 110] width 22 height 22
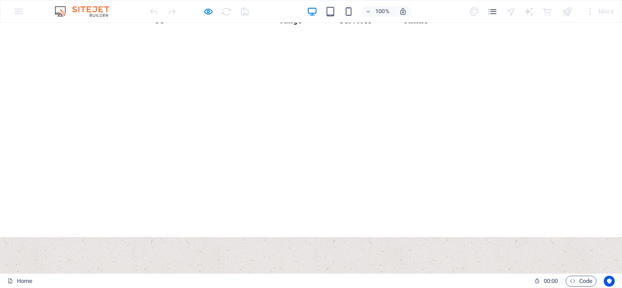
scroll to position [0, 0]
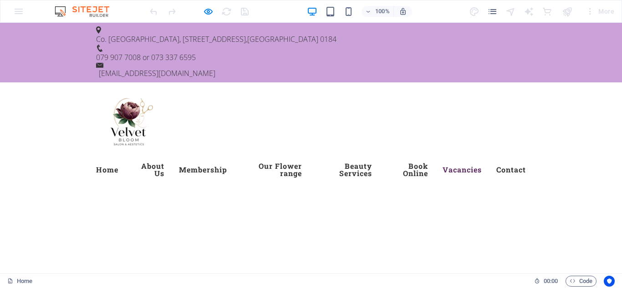
click at [482, 159] on link "Vacancies" at bounding box center [462, 170] width 39 height 22
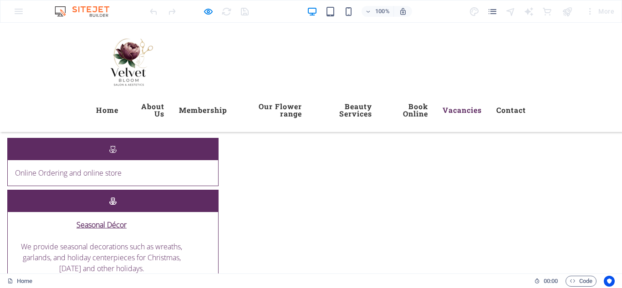
scroll to position [3167, 0]
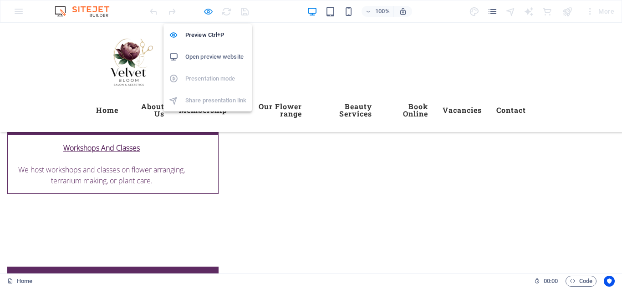
click at [207, 14] on icon "button" at bounding box center [208, 11] width 10 height 10
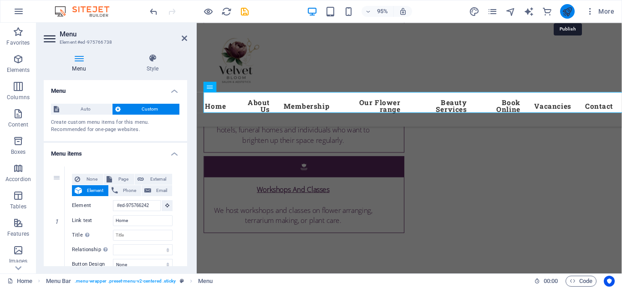
click at [571, 10] on icon "publish" at bounding box center [567, 11] width 10 height 10
checkbox input "false"
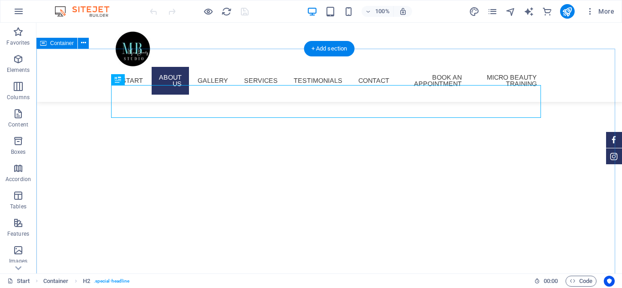
scroll to position [218, 0]
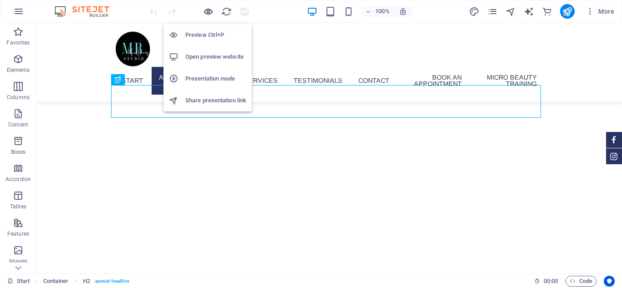
click at [208, 14] on icon "button" at bounding box center [208, 11] width 10 height 10
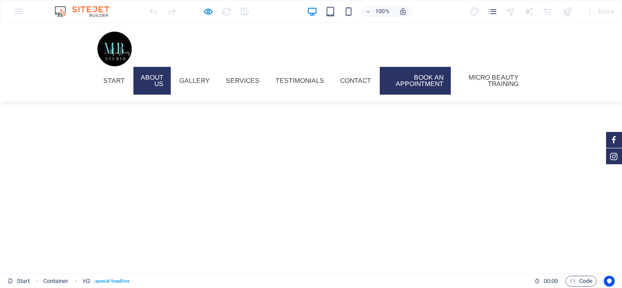
click at [430, 75] on link "Book an appointment" at bounding box center [415, 81] width 71 height 28
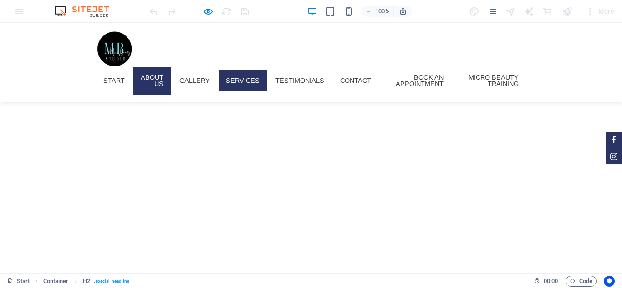
click at [258, 82] on link "Services" at bounding box center [243, 80] width 48 height 21
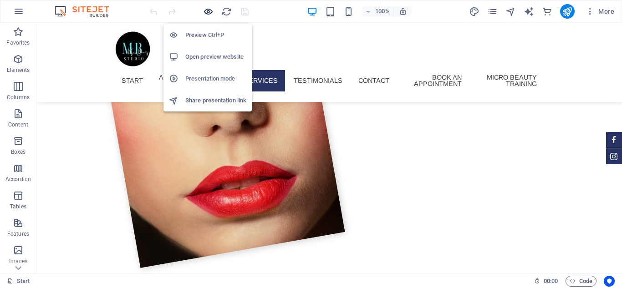
scroll to position [1853, 0]
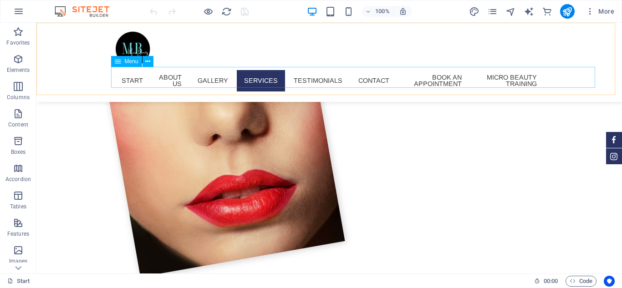
click at [356, 69] on nav "Start About us Gallery Services Testimonials Contact Book an appointment Micro …" at bounding box center [329, 81] width 430 height 28
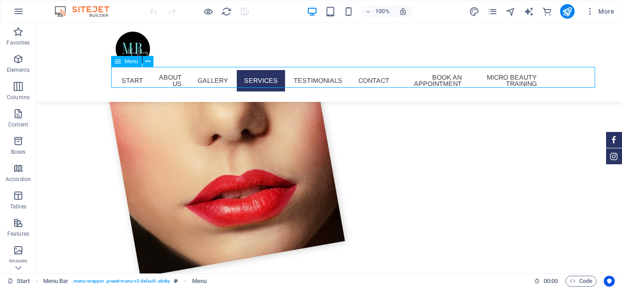
drag, startPoint x: 356, startPoint y: 69, endPoint x: 333, endPoint y: 42, distance: 35.5
click at [356, 69] on nav "Start About us Gallery Services Testimonials Contact Book an appointment Micro …" at bounding box center [329, 81] width 430 height 28
select select
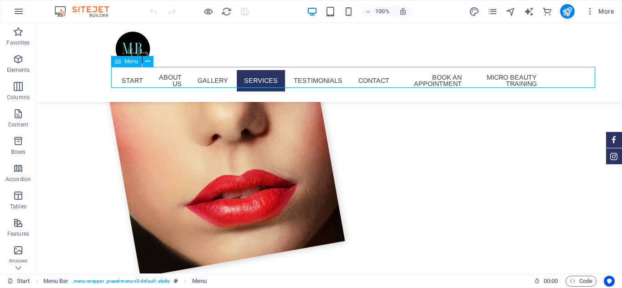
select select
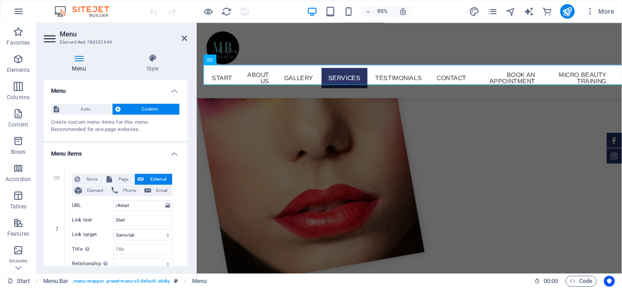
scroll to position [1842, 0]
